Goal: Task Accomplishment & Management: Manage account settings

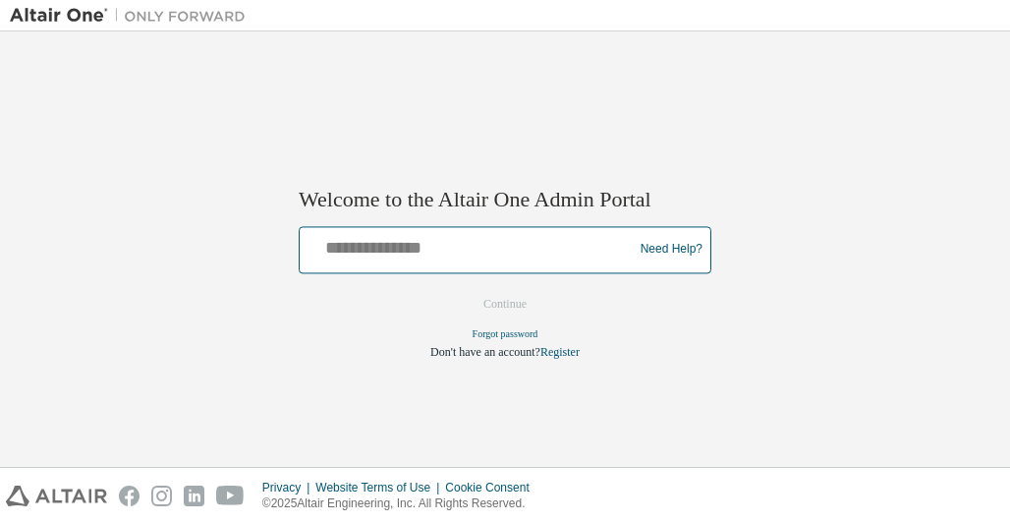
click at [342, 246] on input "text" at bounding box center [469, 245] width 323 height 28
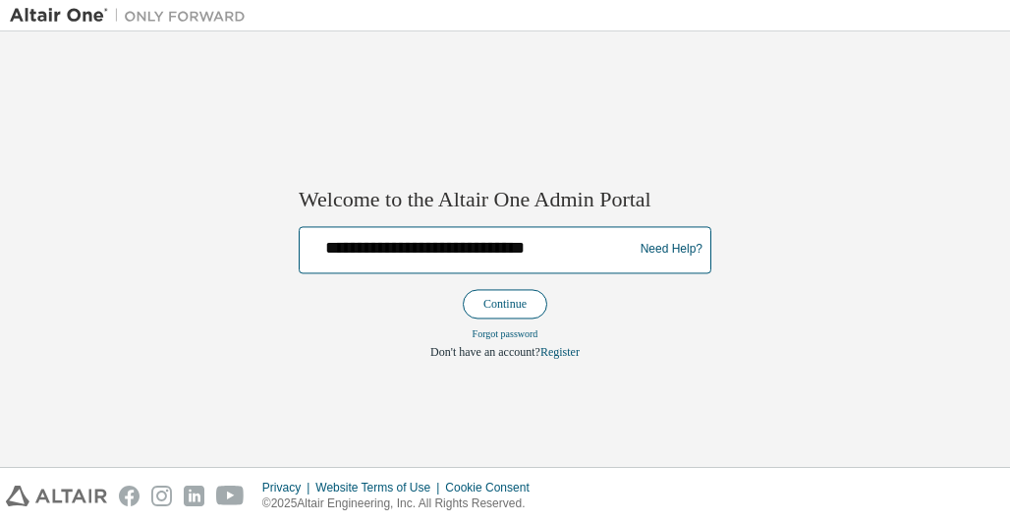
type input "**********"
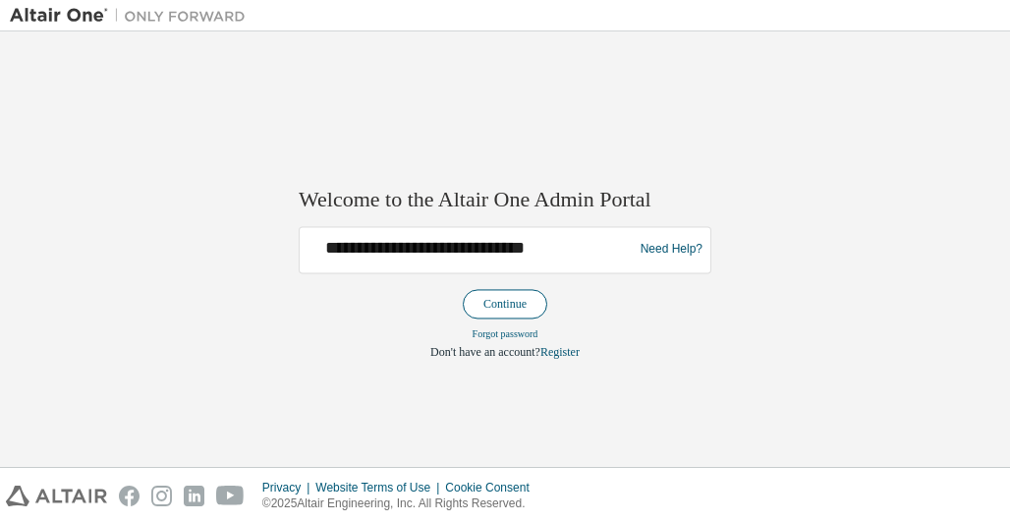
click at [505, 302] on button "Continue" at bounding box center [505, 303] width 85 height 29
